Goal: Check status: Check status

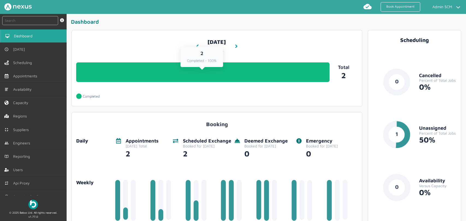
click at [207, 82] on link "2 Completed - 100%" at bounding box center [202, 73] width 253 height 20
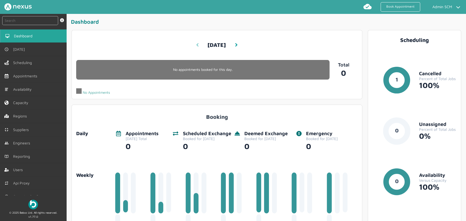
click at [196, 43] on icon at bounding box center [197, 45] width 3 height 4
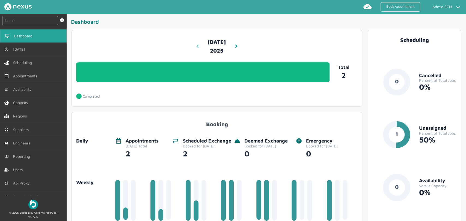
click at [196, 48] on icon at bounding box center [197, 46] width 3 height 4
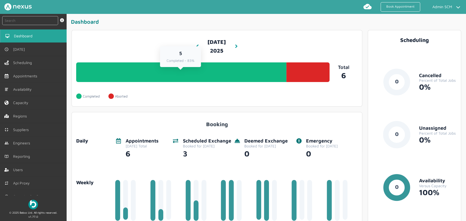
click at [155, 76] on link "5 Completed - 83%" at bounding box center [181, 73] width 210 height 20
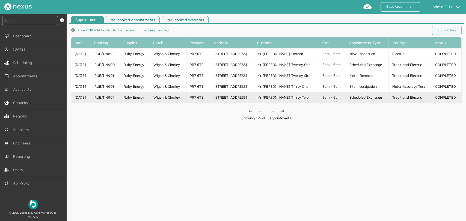
click at [118, 99] on td "RUE/114904" at bounding box center [105, 97] width 29 height 11
